Goal: Transaction & Acquisition: Book appointment/travel/reservation

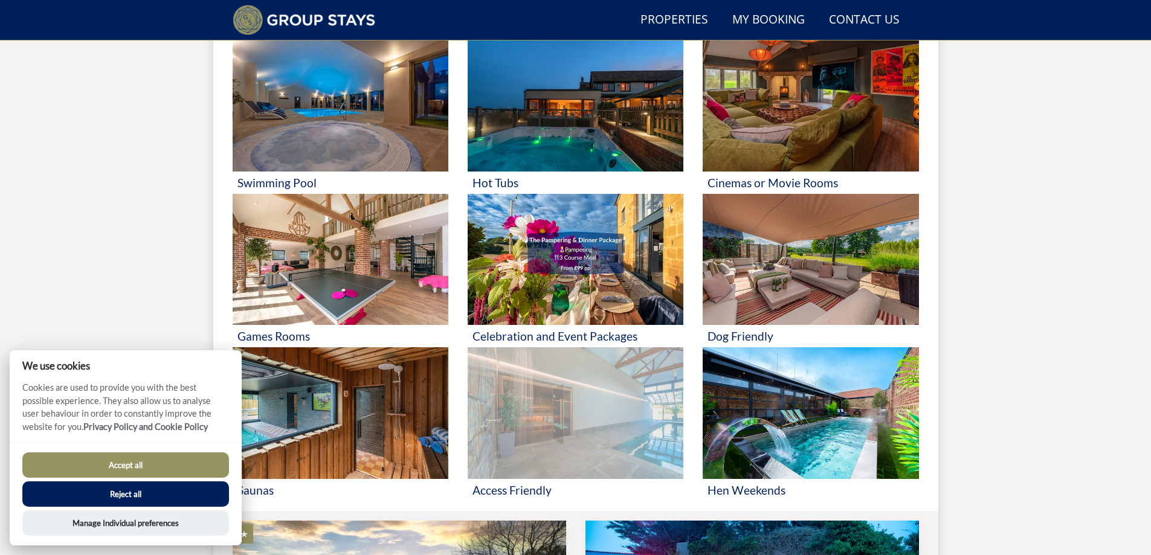
scroll to position [515, 0]
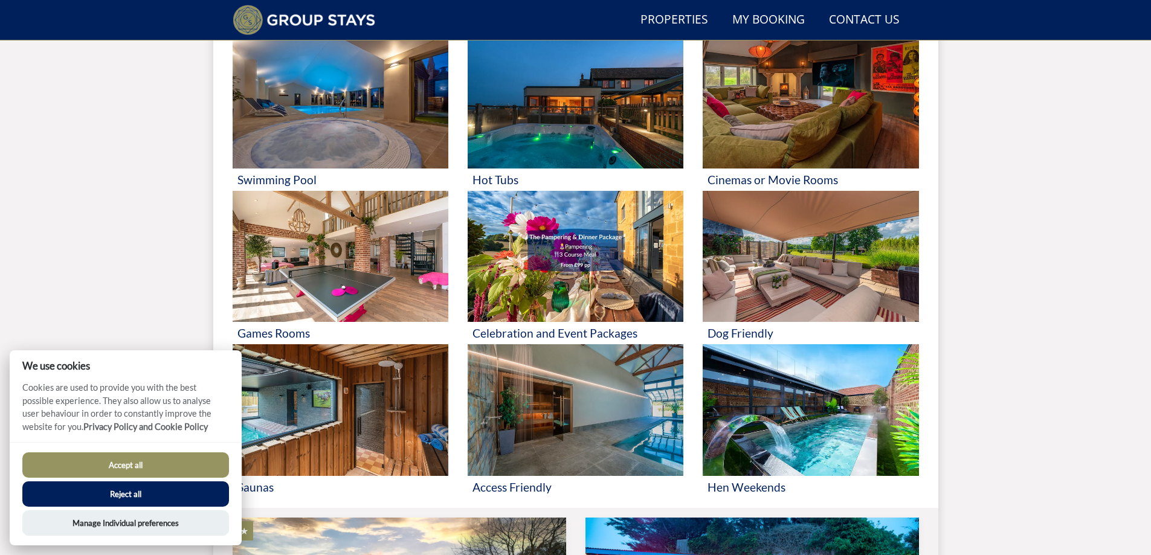
click at [146, 468] on button "Accept all" at bounding box center [125, 464] width 207 height 25
checkbox input "true"
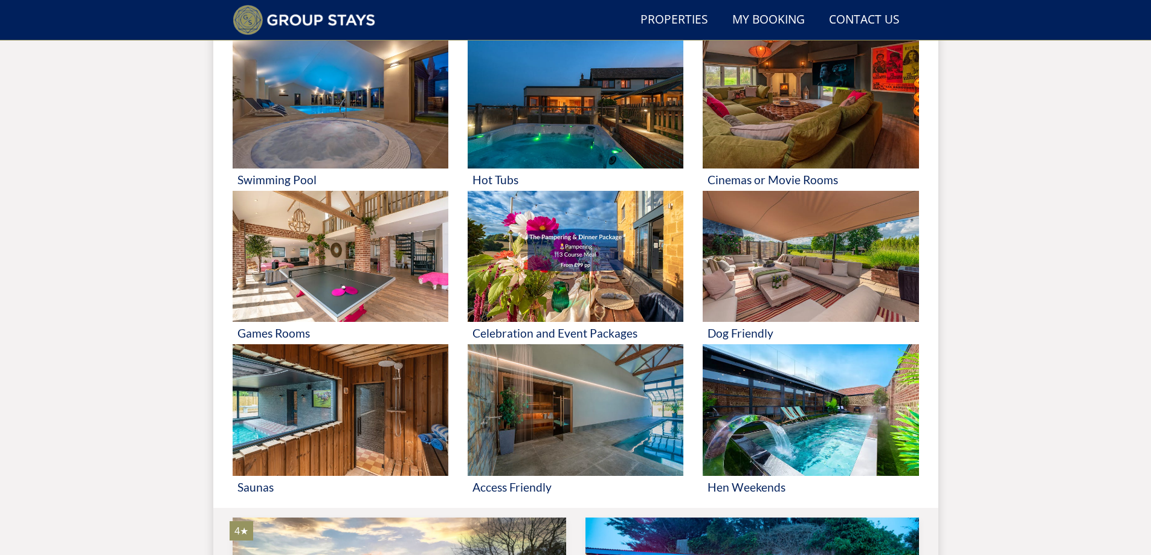
checkbox input "true"
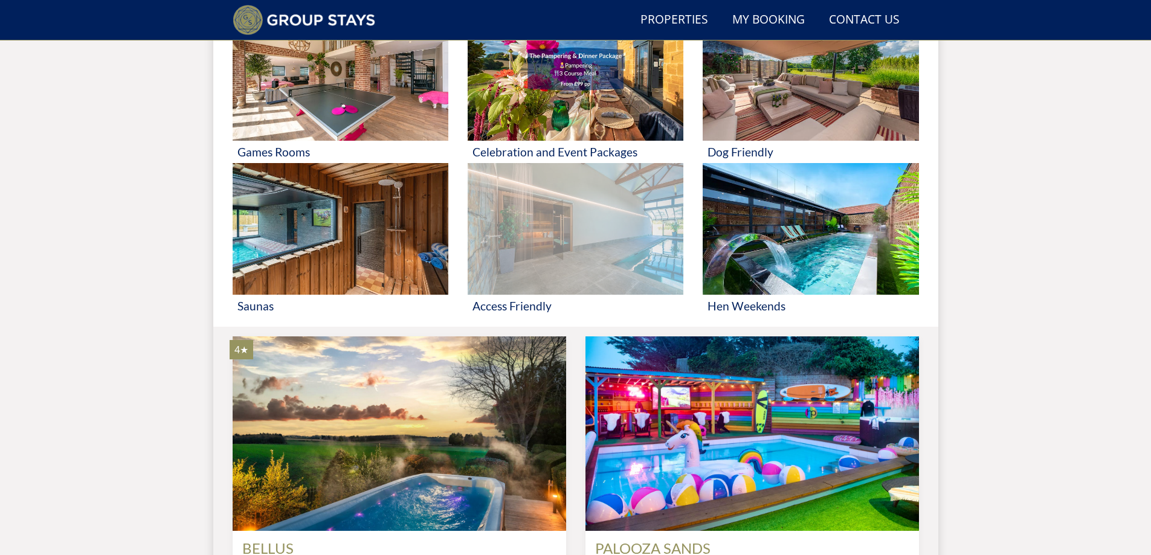
scroll to position [742, 0]
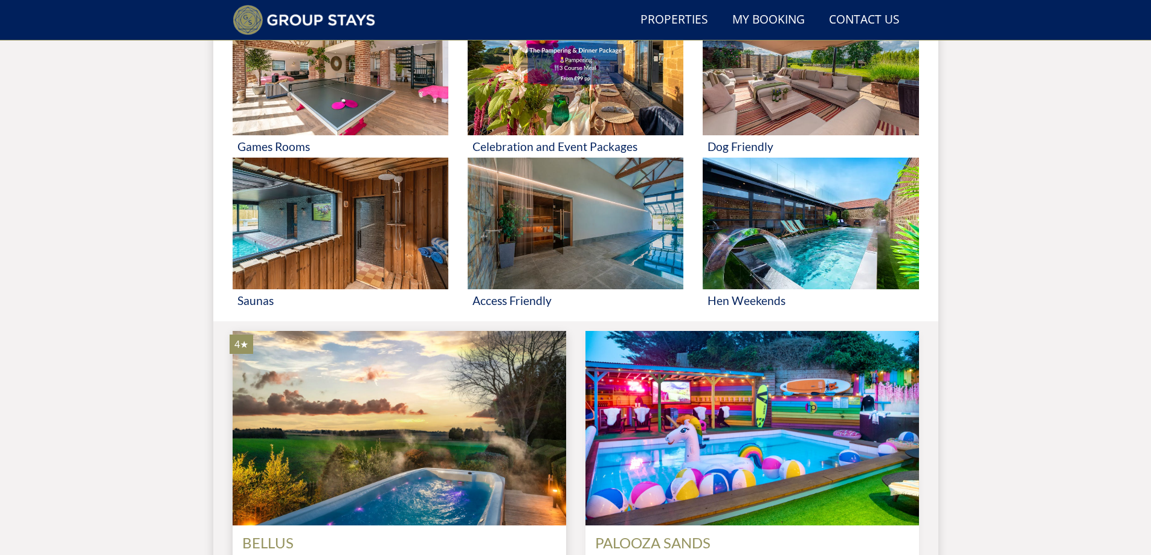
scroll to position [642, 0]
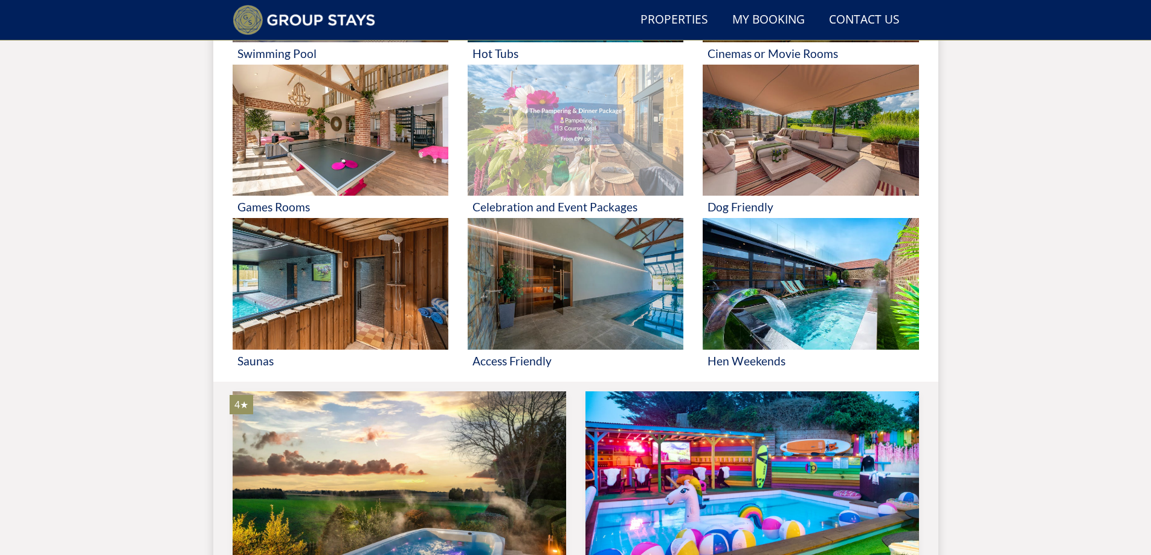
click at [587, 129] on img at bounding box center [576, 131] width 216 height 132
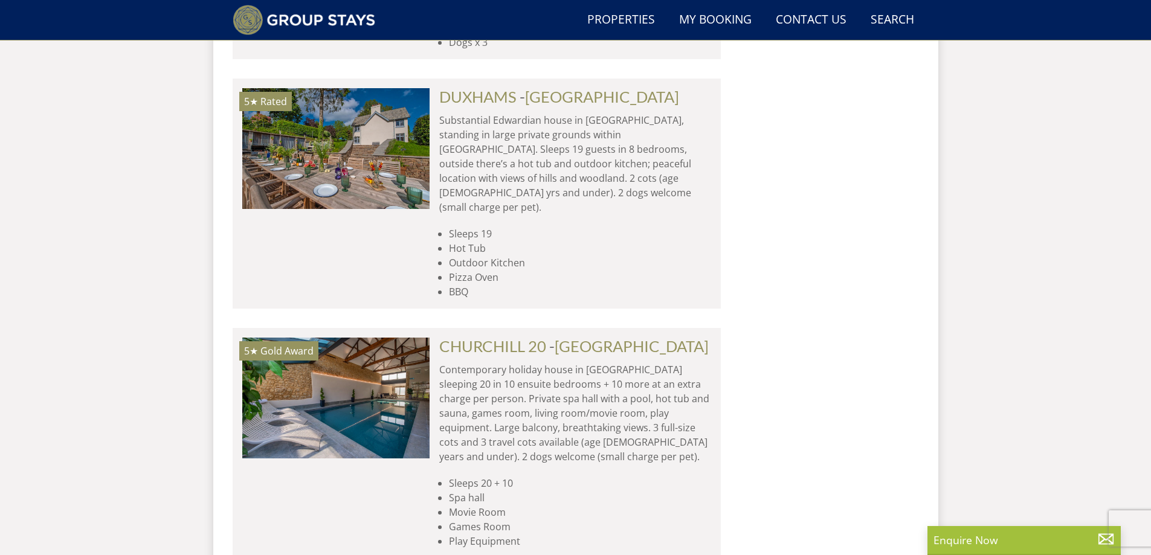
scroll to position [2645, 0]
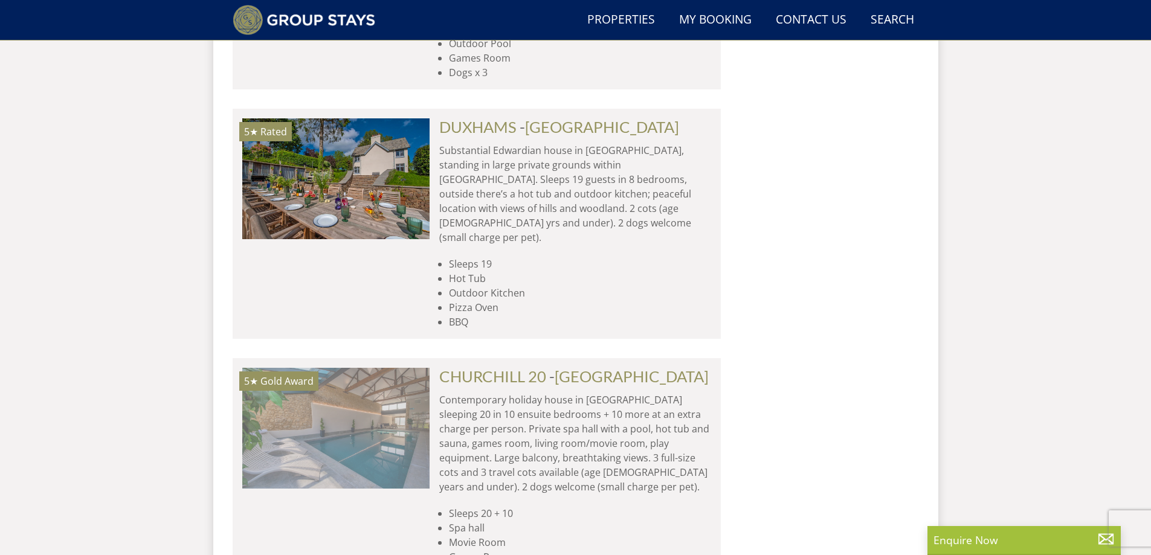
click at [296, 368] on img at bounding box center [335, 428] width 187 height 121
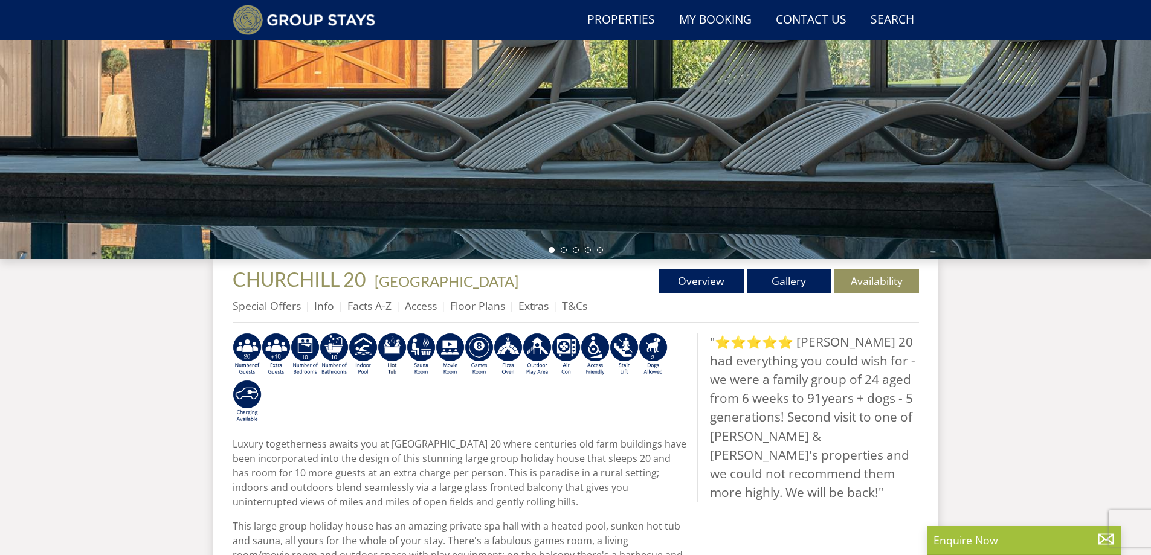
scroll to position [228, 0]
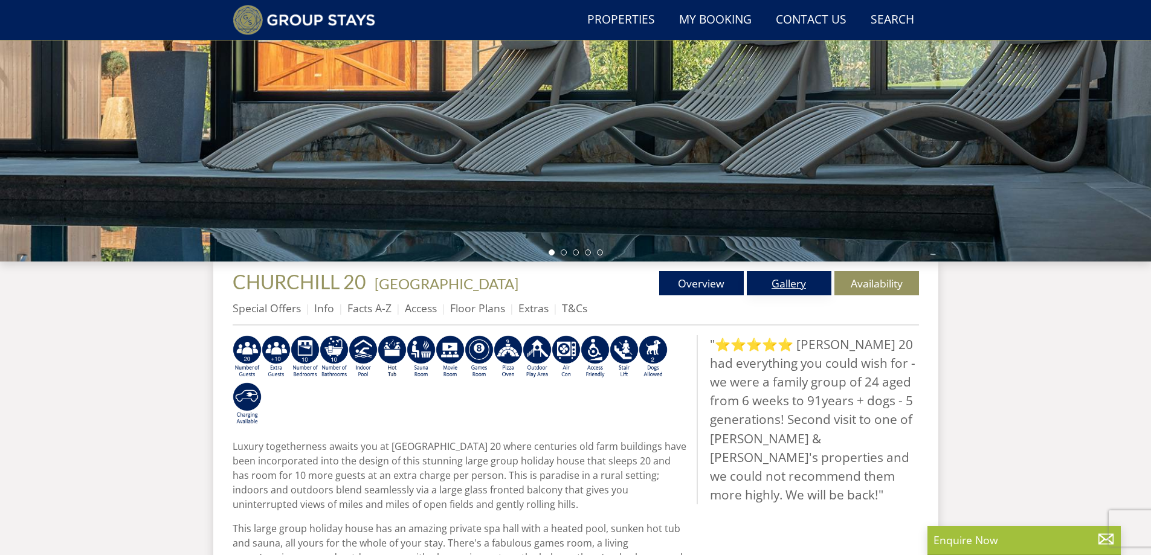
click at [788, 284] on link "Gallery" at bounding box center [789, 283] width 85 height 24
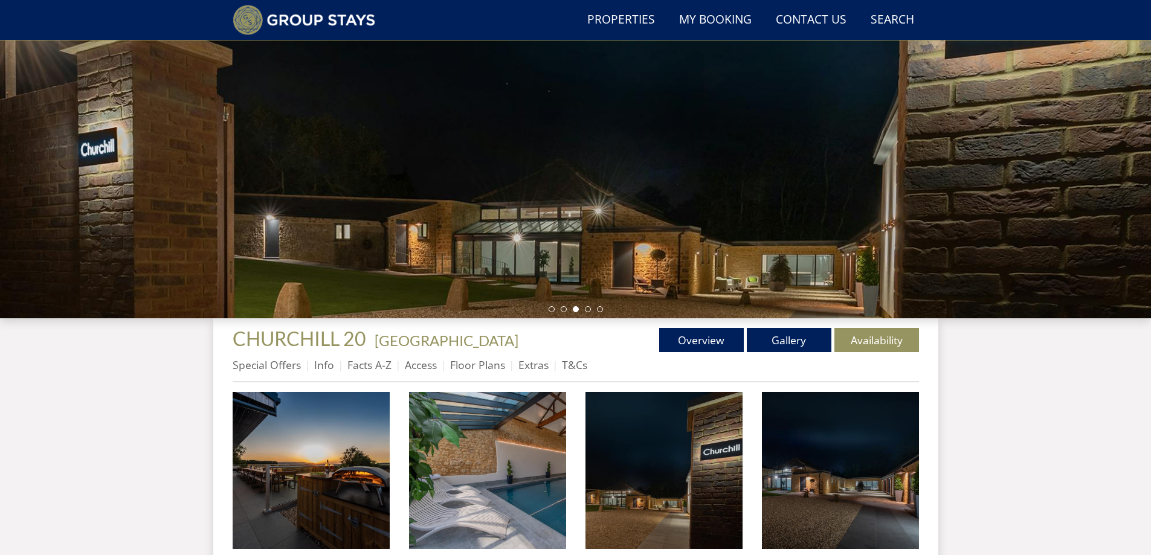
scroll to position [168, 0]
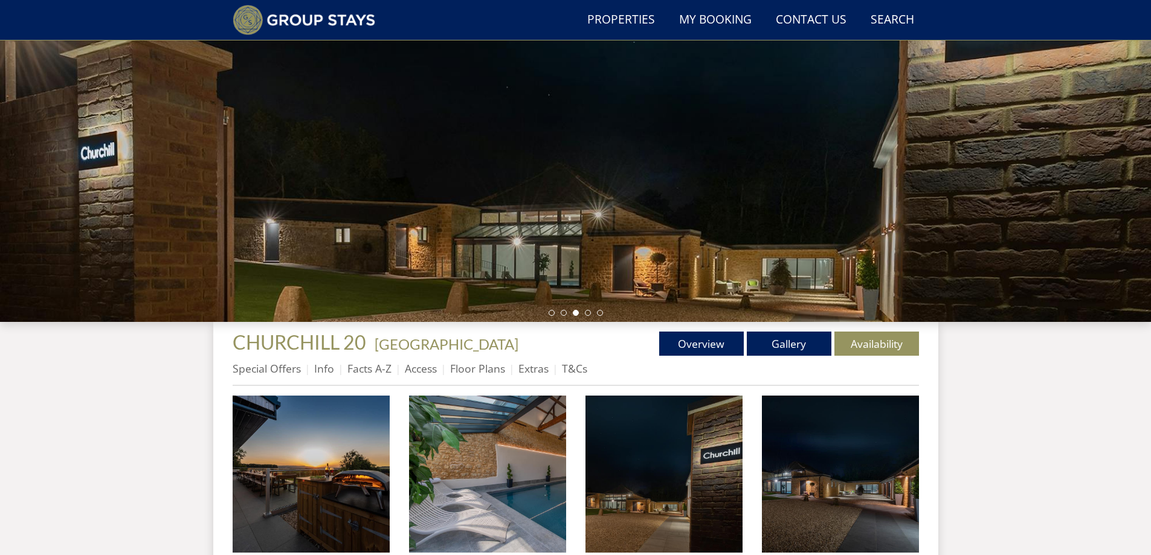
click at [568, 249] on div at bounding box center [575, 110] width 1151 height 423
click at [1149, 221] on div at bounding box center [575, 110] width 1151 height 423
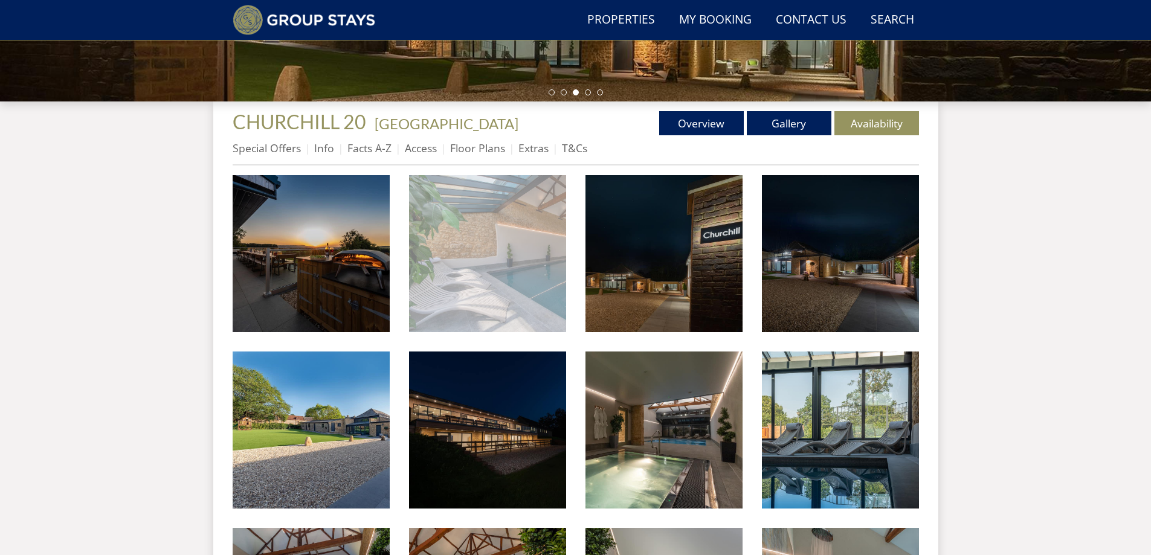
scroll to position [410, 0]
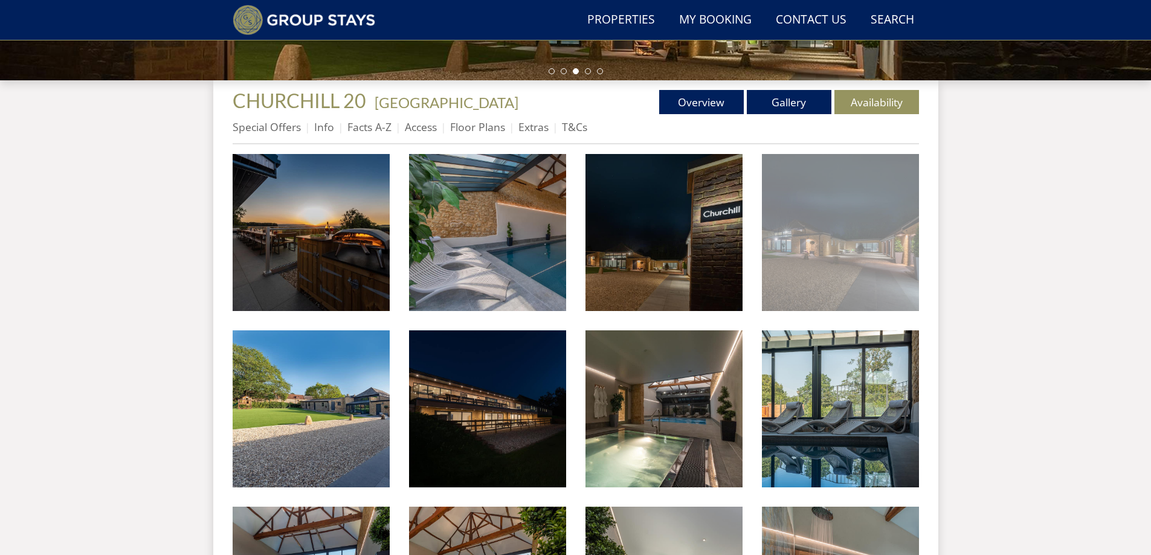
click at [853, 289] on img at bounding box center [840, 232] width 157 height 157
